Goal: Navigation & Orientation: Find specific page/section

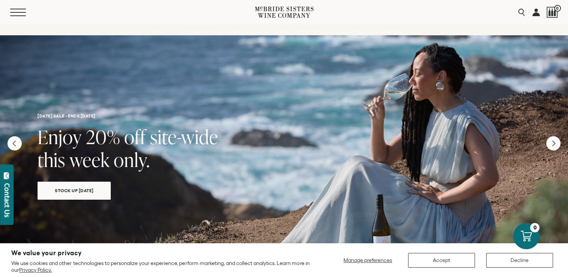
click at [16, 13] on button "Menu" at bounding box center [23, 13] width 27 height 8
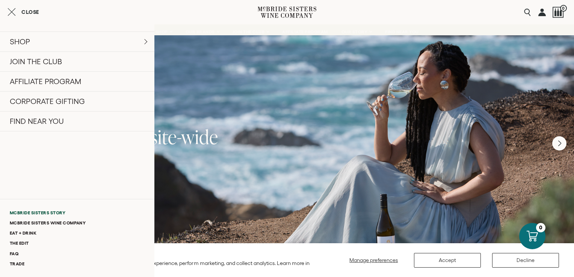
click at [44, 213] on link "McBride Sisters Story" at bounding box center [77, 213] width 154 height 10
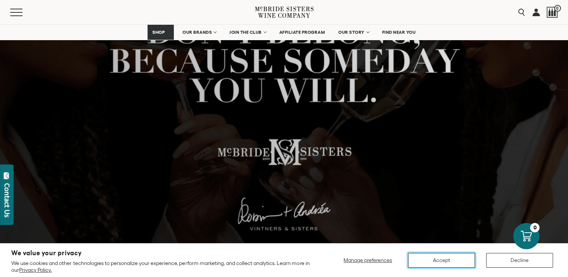
click at [449, 264] on button "Accept" at bounding box center [441, 260] width 67 height 15
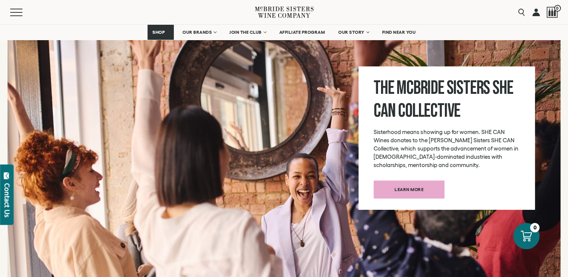
scroll to position [2666, 0]
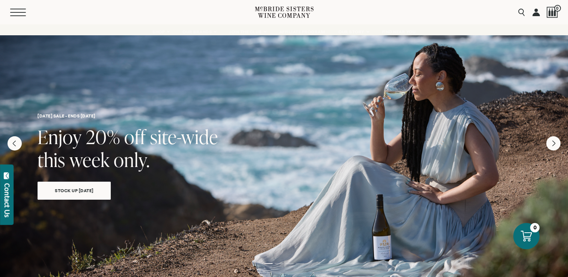
click at [12, 15] on button "Menu" at bounding box center [23, 13] width 27 height 8
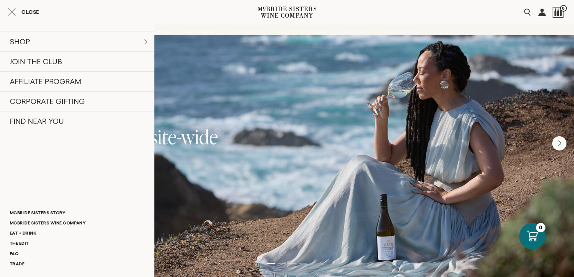
click at [299, 14] on icon at bounding box center [301, 15] width 23 height 5
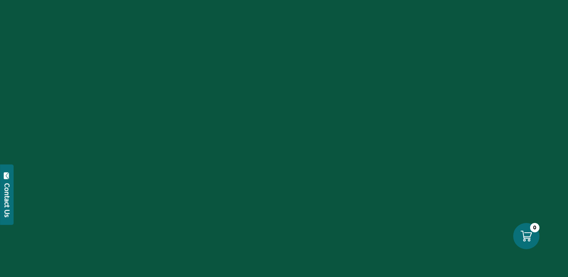
scroll to position [1502, 0]
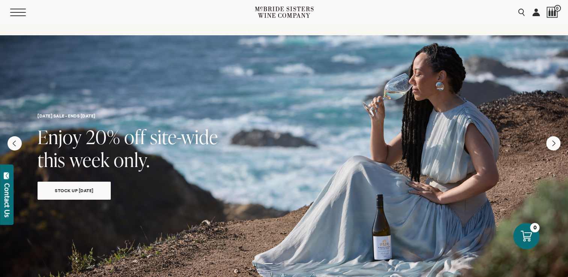
click at [15, 12] on span "Mobile Menu Trigger" at bounding box center [18, 12] width 16 height 1
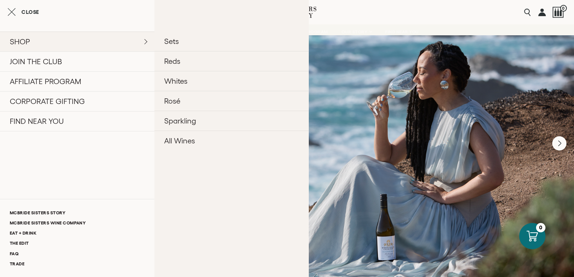
click at [24, 41] on link "SHOP" at bounding box center [77, 42] width 154 height 20
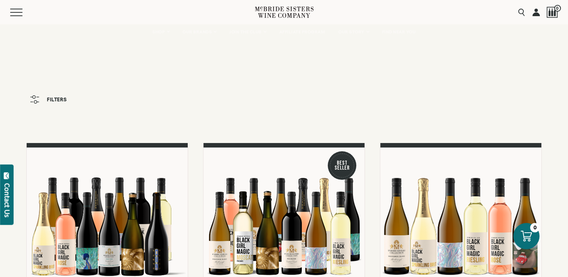
click at [282, 10] on icon at bounding box center [284, 12] width 59 height 21
